Goal: Use online tool/utility

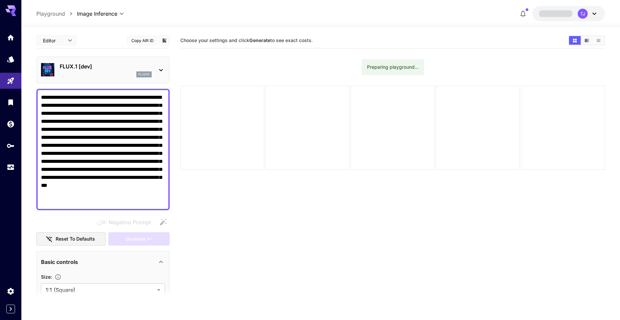
type textarea "**********"
click at [116, 73] on div "flux1d" at bounding box center [106, 74] width 92 height 6
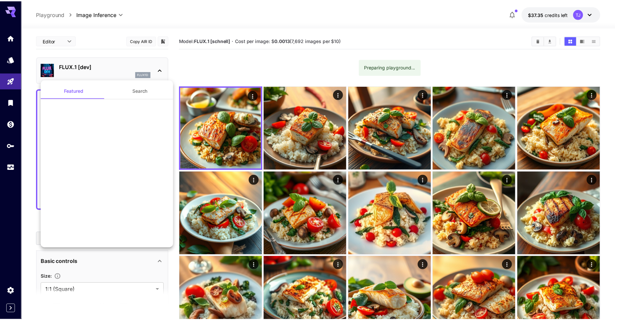
scroll to position [614, 0]
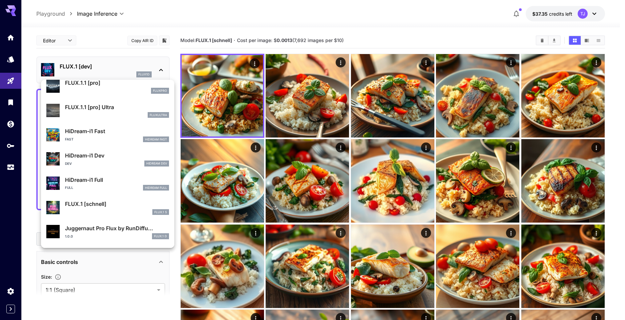
click at [95, 207] on p "FLUX.1 [schnell]" at bounding box center [117, 204] width 104 height 8
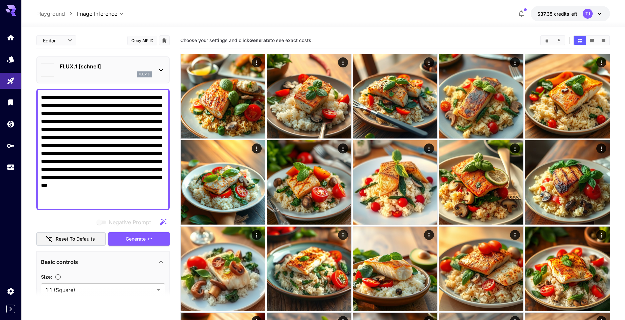
type input "*"
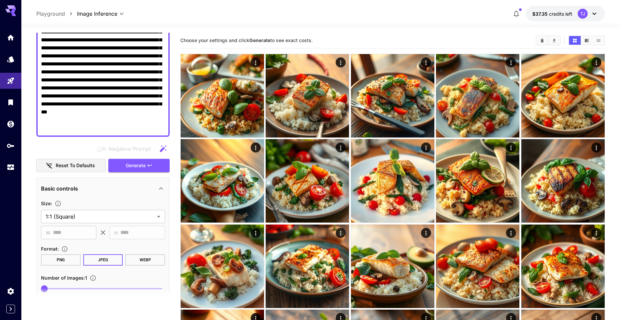
scroll to position [140, 0]
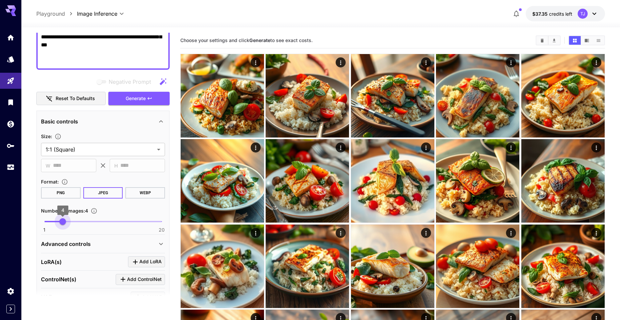
type input "*"
drag, startPoint x: 46, startPoint y: 221, endPoint x: 66, endPoint y: 221, distance: 19.7
click at [66, 221] on span "5" at bounding box center [69, 221] width 7 height 7
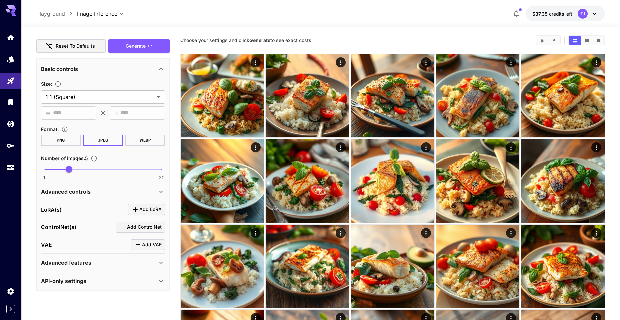
scroll to position [194, 0]
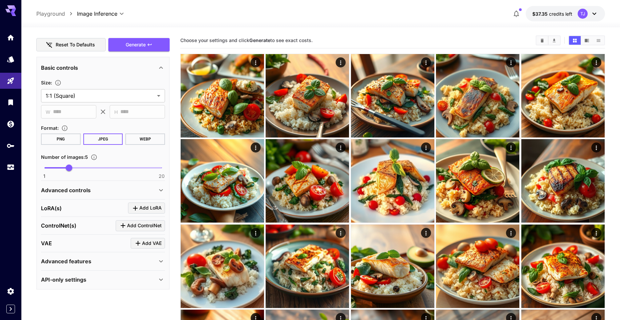
click at [59, 191] on p "Advanced controls" at bounding box center [66, 190] width 50 height 8
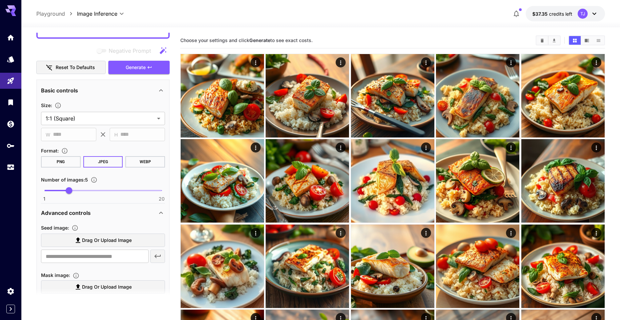
scroll to position [63, 0]
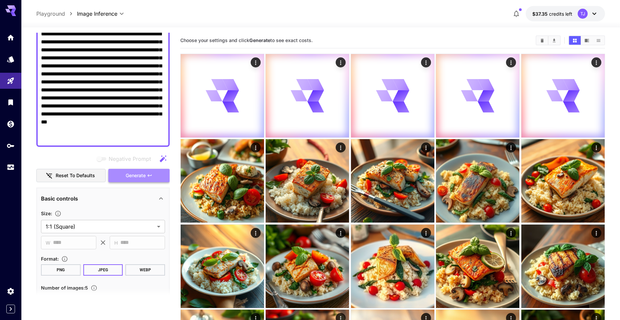
click at [142, 180] on button "Generate" at bounding box center [138, 176] width 61 height 14
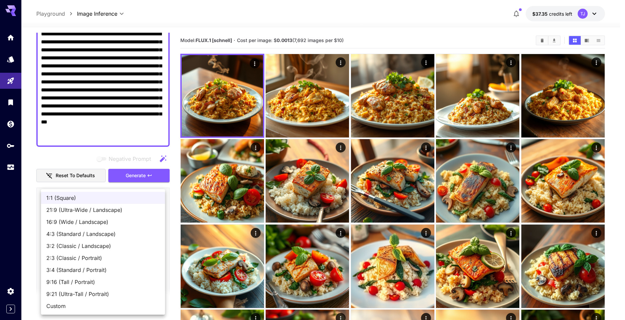
click at [65, 302] on span "Custom" at bounding box center [102, 306] width 113 height 8
type input "******"
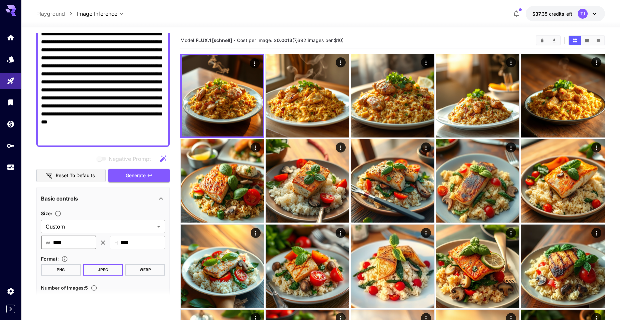
drag, startPoint x: 71, startPoint y: 242, endPoint x: 51, endPoint y: 244, distance: 20.7
click at [51, 244] on div "​ W **** ​" at bounding box center [68, 242] width 55 height 13
type input "***"
click at [129, 176] on span "Generate" at bounding box center [136, 175] width 20 height 8
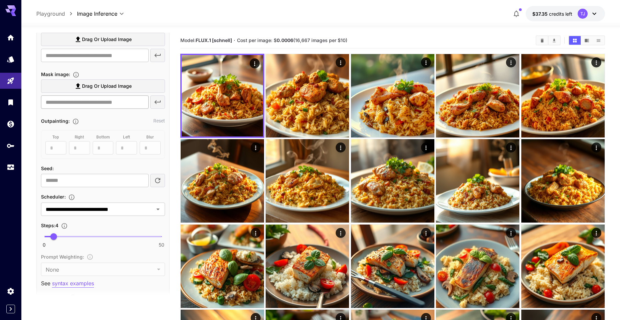
scroll to position [442, 0]
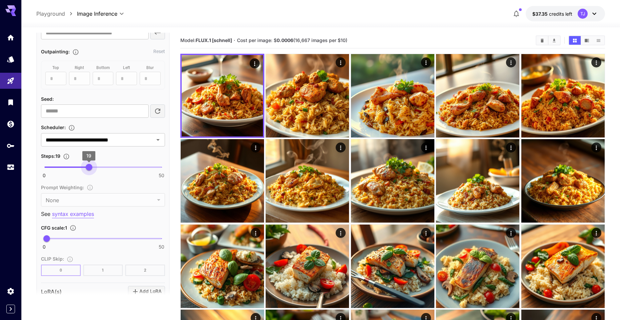
drag, startPoint x: 55, startPoint y: 167, endPoint x: 89, endPoint y: 165, distance: 34.1
click at [89, 165] on span "19" at bounding box center [89, 167] width 7 height 7
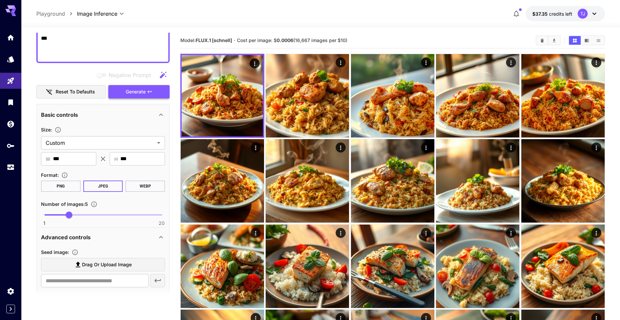
click at [145, 90] on span "Generate" at bounding box center [136, 92] width 20 height 8
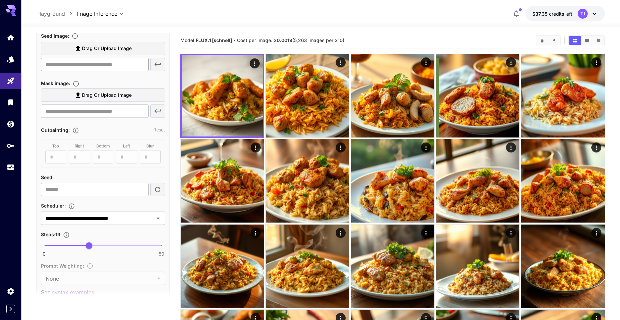
scroll to position [440, 0]
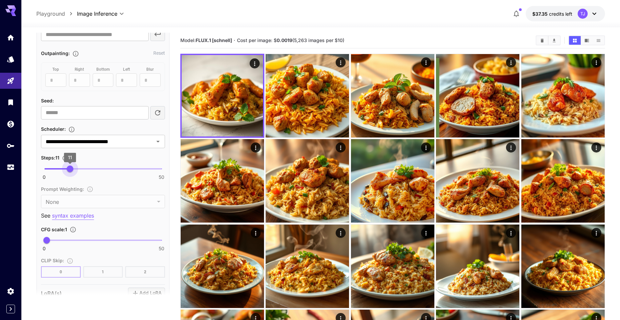
type input "**"
drag, startPoint x: 89, startPoint y: 166, endPoint x: 68, endPoint y: 170, distance: 21.5
click at [68, 170] on span "10" at bounding box center [67, 168] width 7 height 7
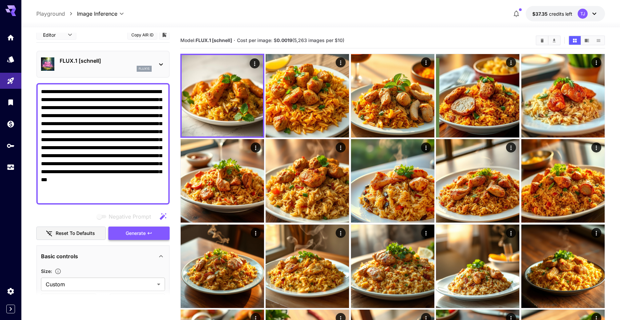
click at [133, 234] on span "Generate" at bounding box center [136, 233] width 20 height 8
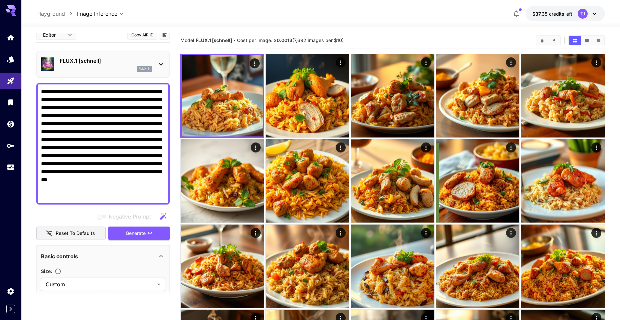
scroll to position [165, 0]
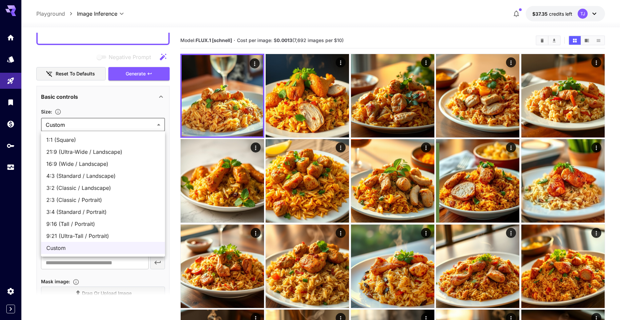
click at [74, 143] on span "1:1 (Square)" at bounding box center [102, 140] width 113 height 8
type input "**********"
type input "****"
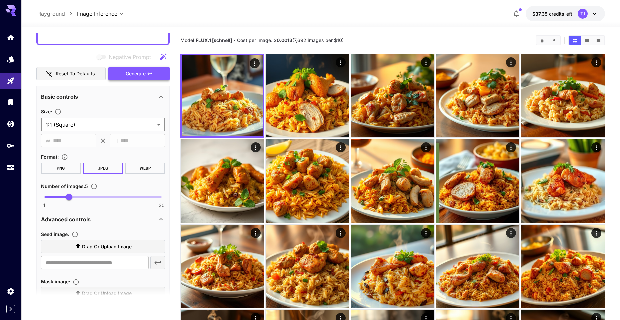
click at [132, 77] on span "Generate" at bounding box center [136, 74] width 20 height 8
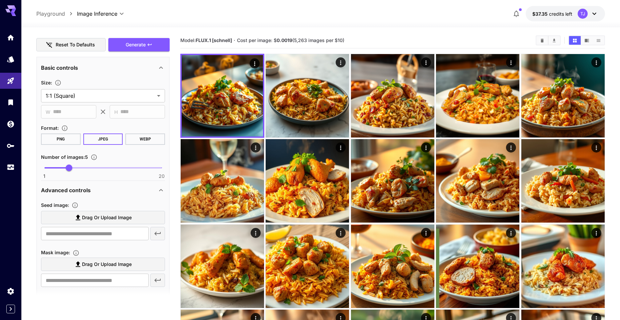
scroll to position [368, 0]
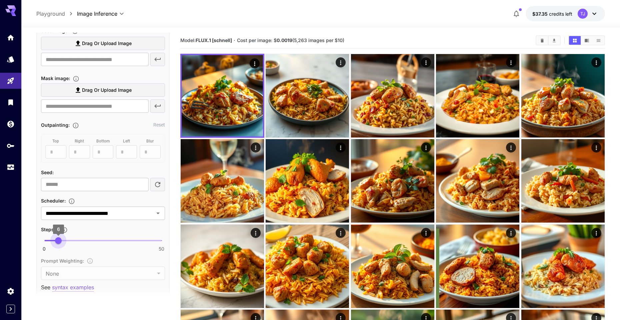
drag, startPoint x: 68, startPoint y: 239, endPoint x: 58, endPoint y: 240, distance: 9.7
click at [58, 240] on span "6" at bounding box center [58, 240] width 7 height 7
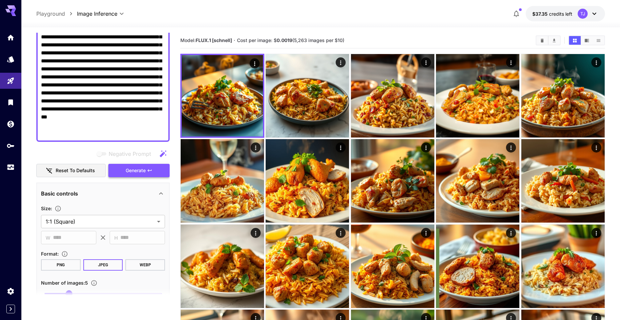
click at [139, 175] on button "Generate" at bounding box center [138, 171] width 61 height 14
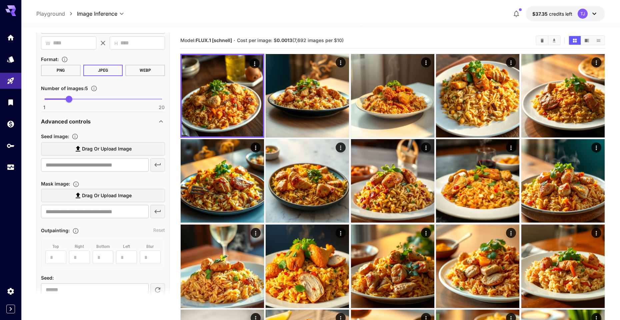
scroll to position [374, 0]
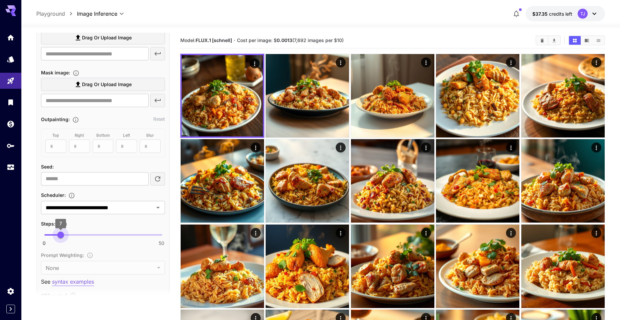
type input "*"
click at [61, 234] on span "7" at bounding box center [60, 235] width 7 height 7
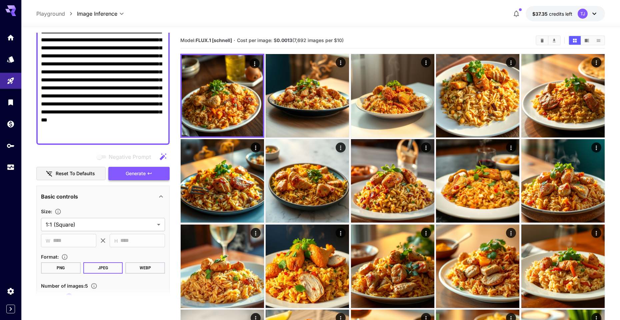
click at [135, 172] on span "Generate" at bounding box center [136, 173] width 20 height 8
